Goal: Information Seeking & Learning: Learn about a topic

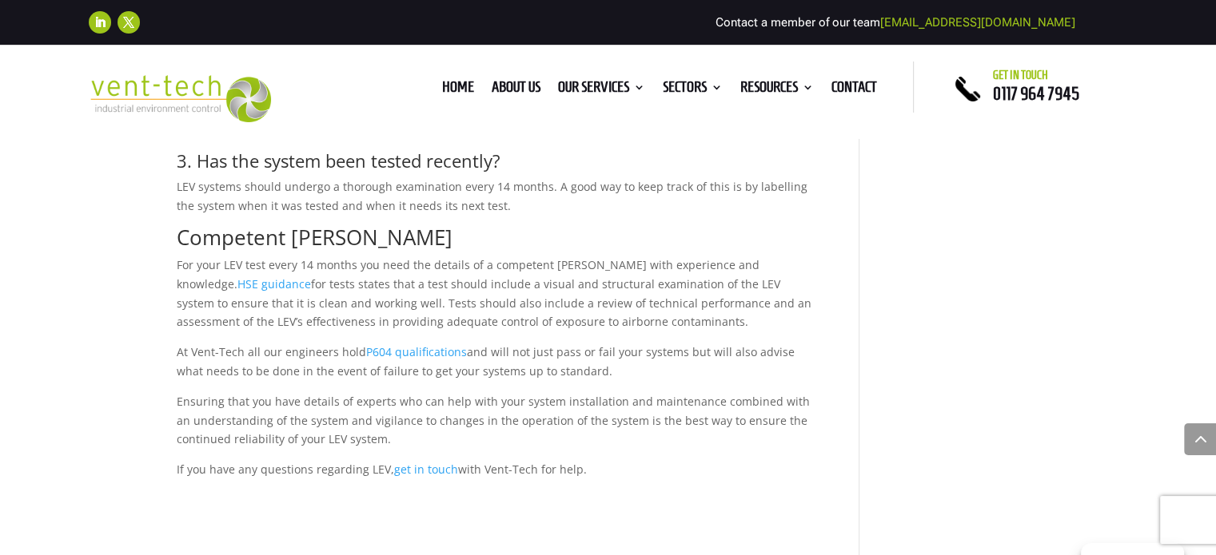
scroll to position [1439, 0]
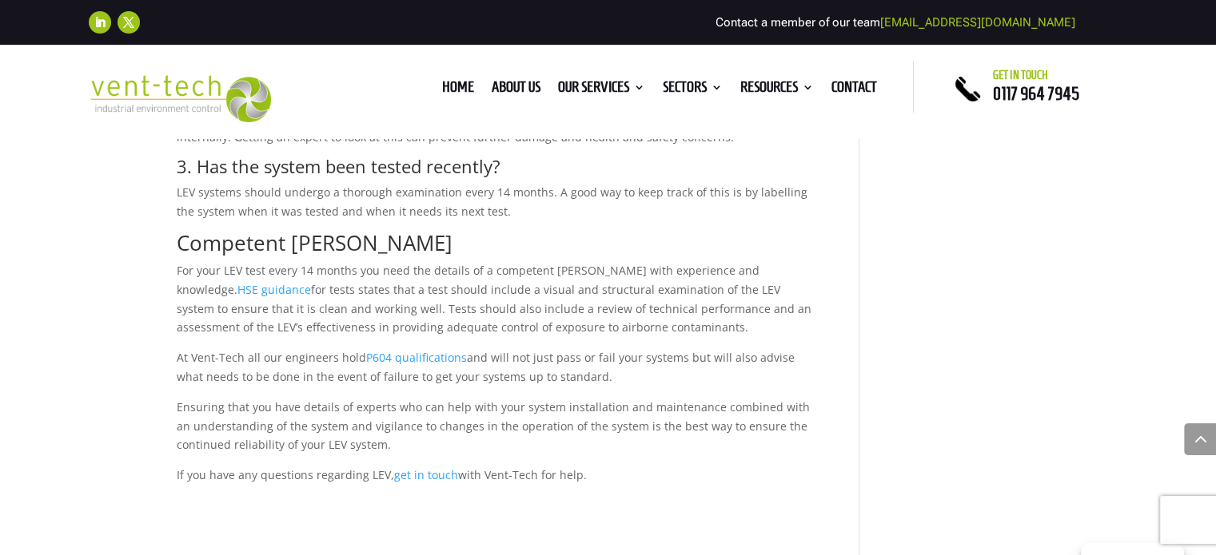
click at [380, 360] on span "P604 qualifications" at bounding box center [416, 357] width 101 height 15
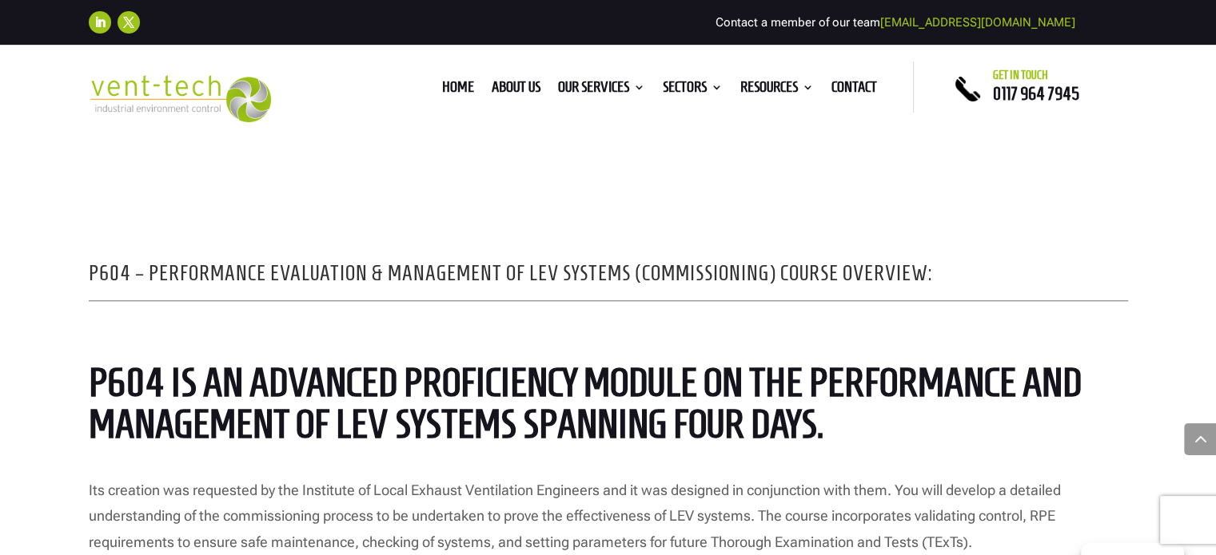
scroll to position [1407, 0]
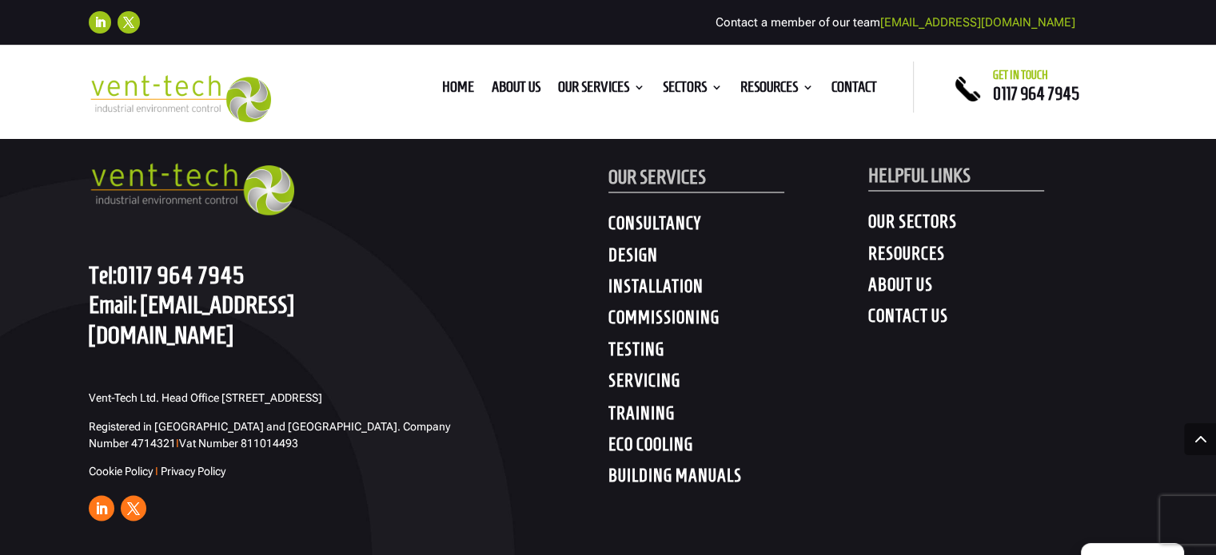
scroll to position [2621, 0]
